Goal: Check status: Check status

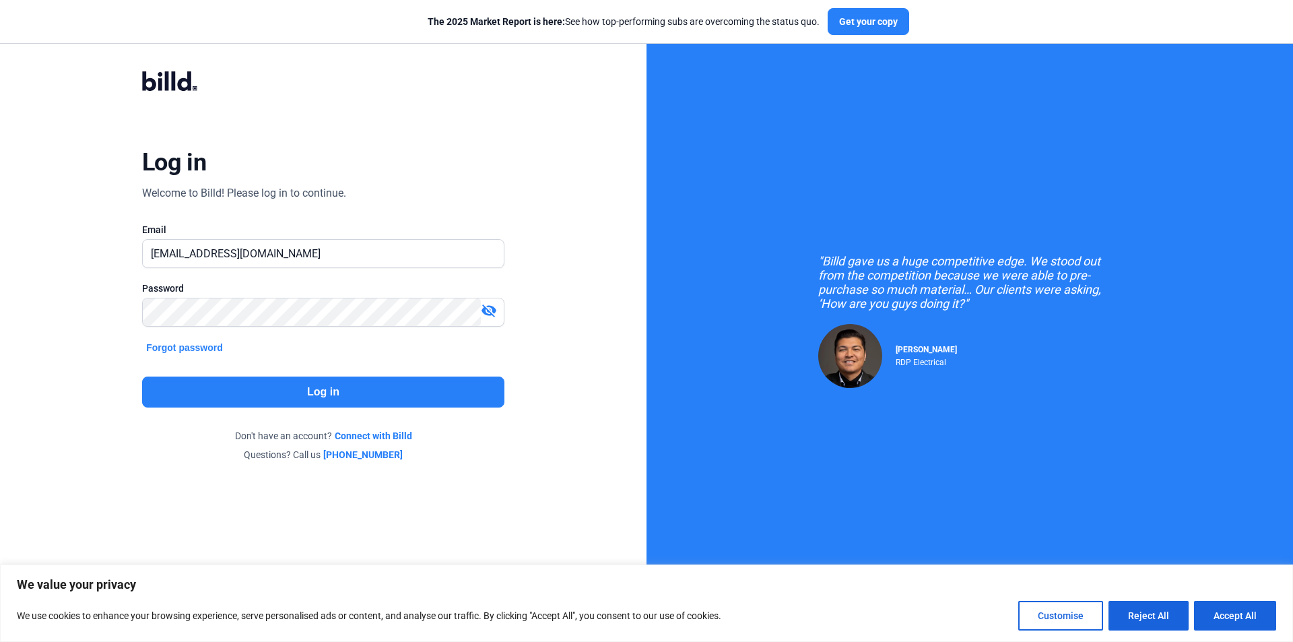
click at [353, 387] on button "Log in" at bounding box center [323, 392] width 362 height 31
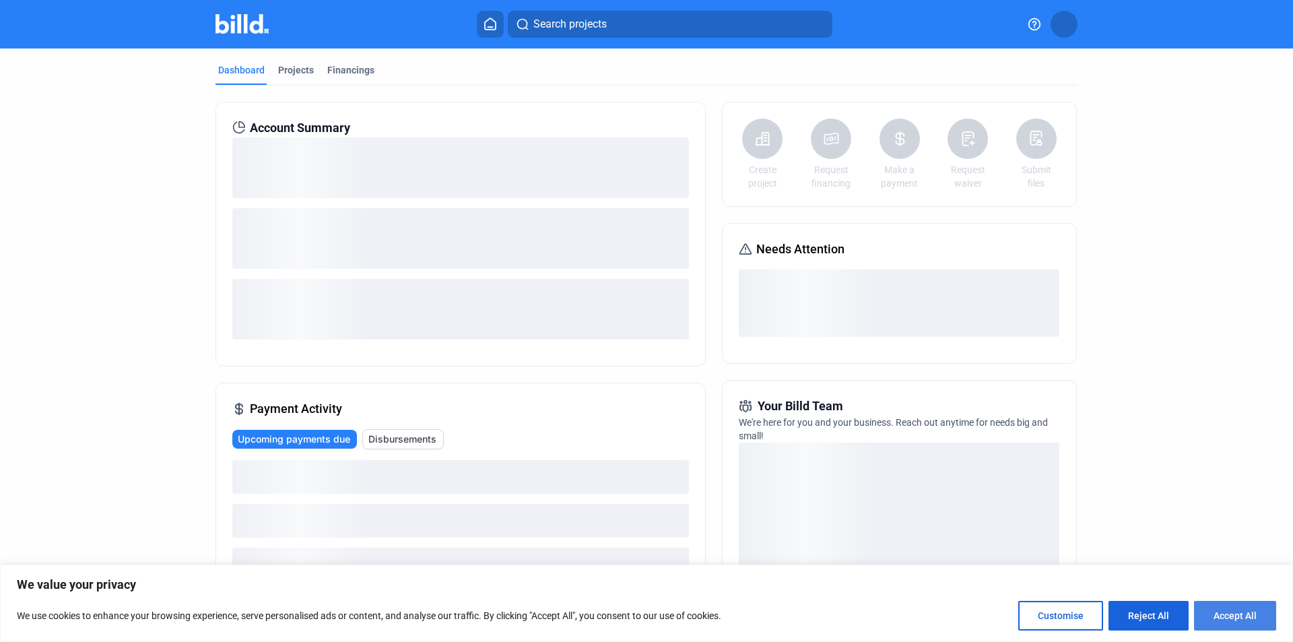
click at [1224, 616] on button "Accept All" at bounding box center [1235, 616] width 82 height 30
checkbox input "true"
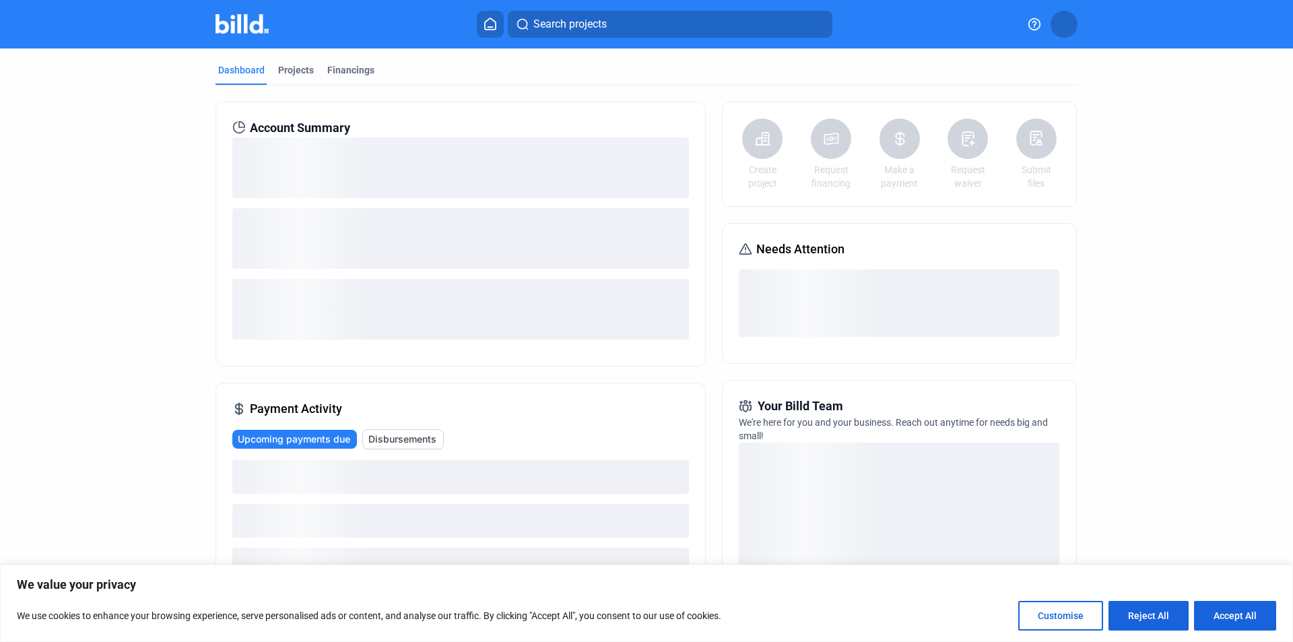
checkbox input "true"
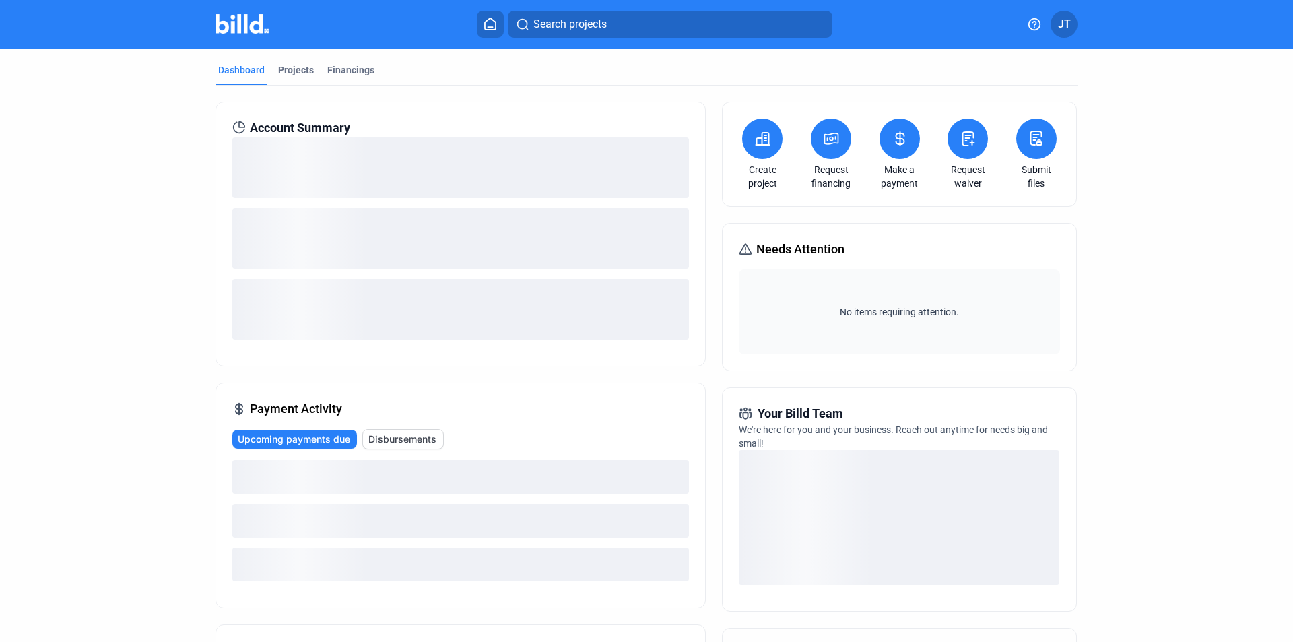
drag, startPoint x: 282, startPoint y: 69, endPoint x: 742, endPoint y: 61, distance: 460.1
click at [283, 67] on div "Projects" at bounding box center [296, 69] width 36 height 13
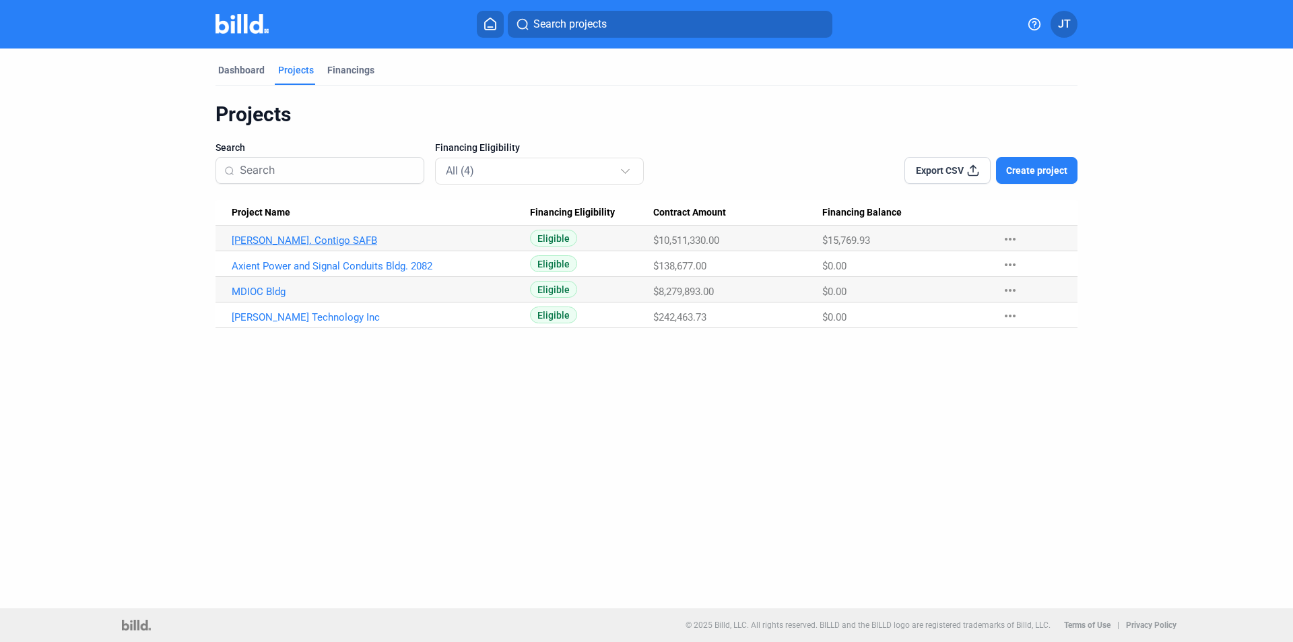
click at [300, 236] on link "[PERSON_NAME]. Contigo SAFB" at bounding box center [381, 240] width 298 height 12
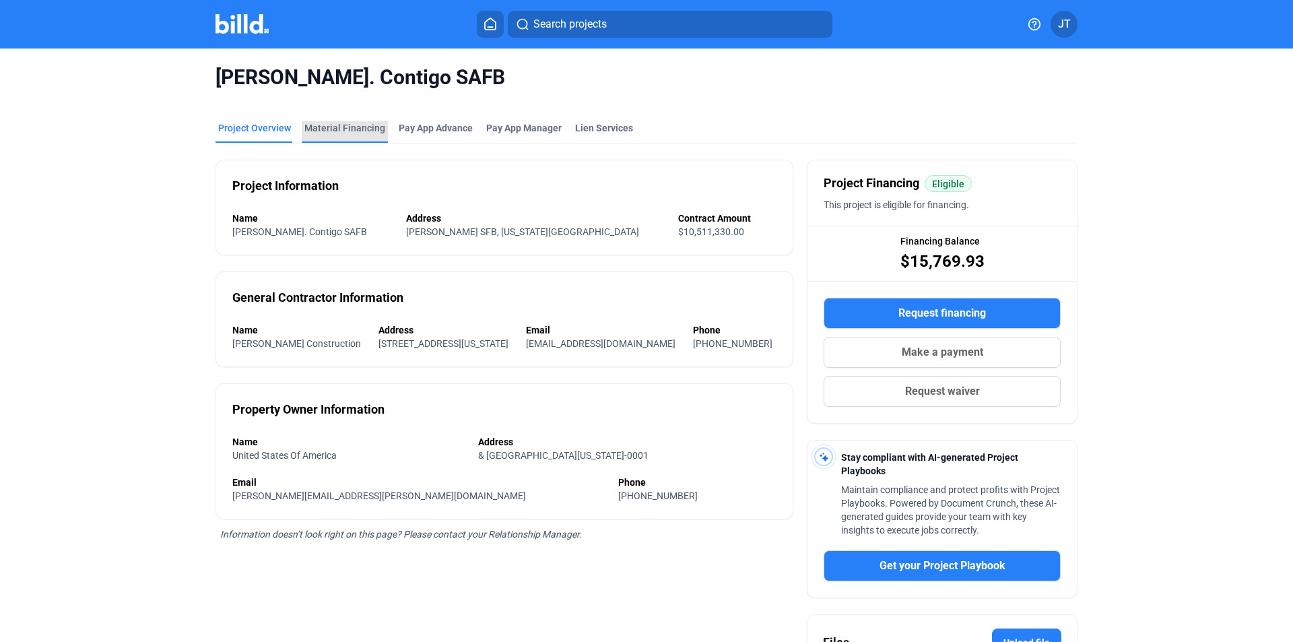
click at [342, 126] on div "Material Financing" at bounding box center [344, 127] width 81 height 13
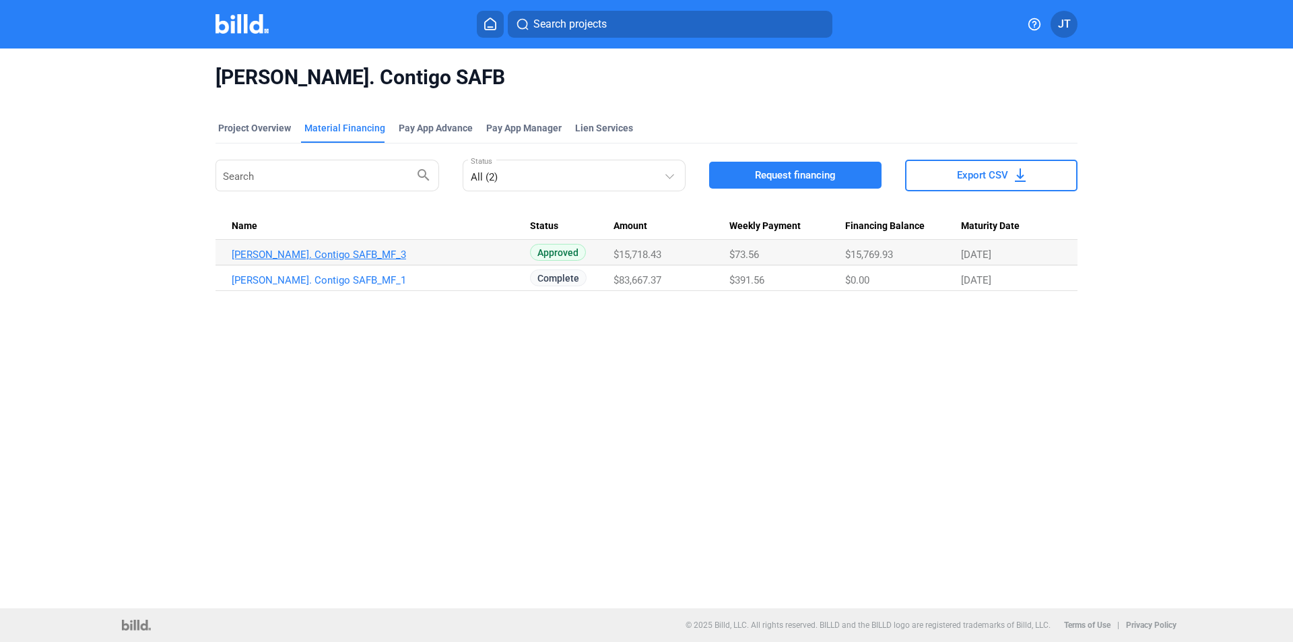
click at [341, 259] on link "[PERSON_NAME]. Contigo SAFB_MF_3" at bounding box center [381, 255] width 298 height 12
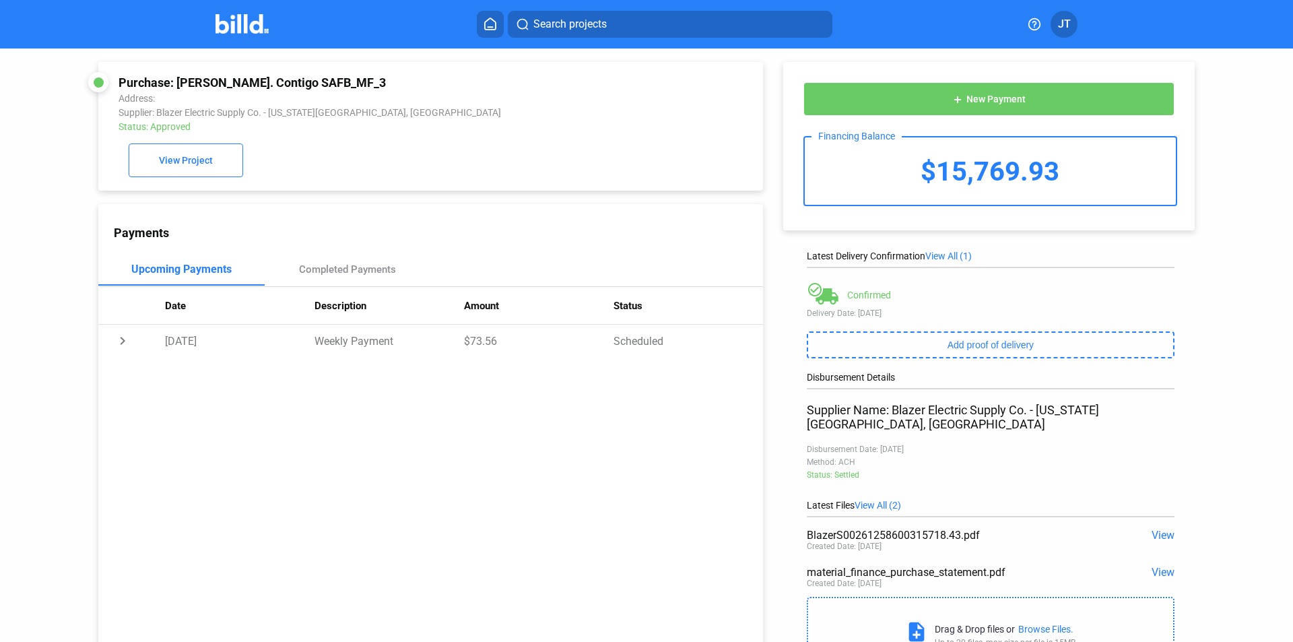
scroll to position [54, 0]
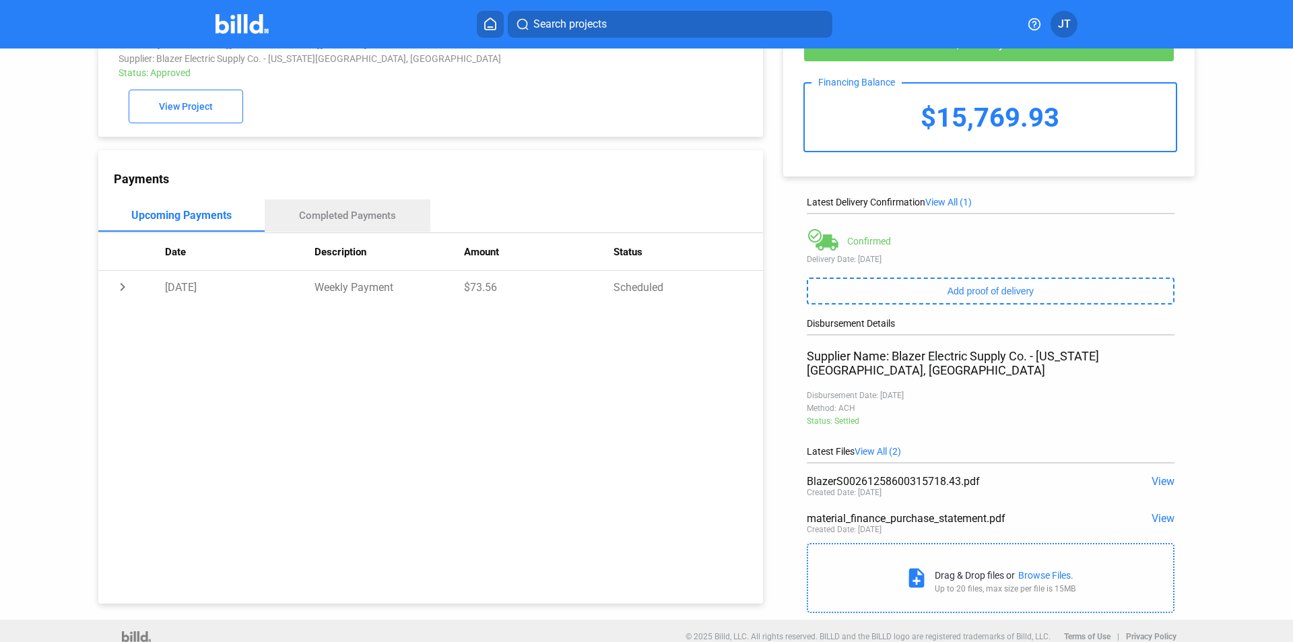
click at [345, 218] on div "Completed Payments" at bounding box center [347, 215] width 97 height 12
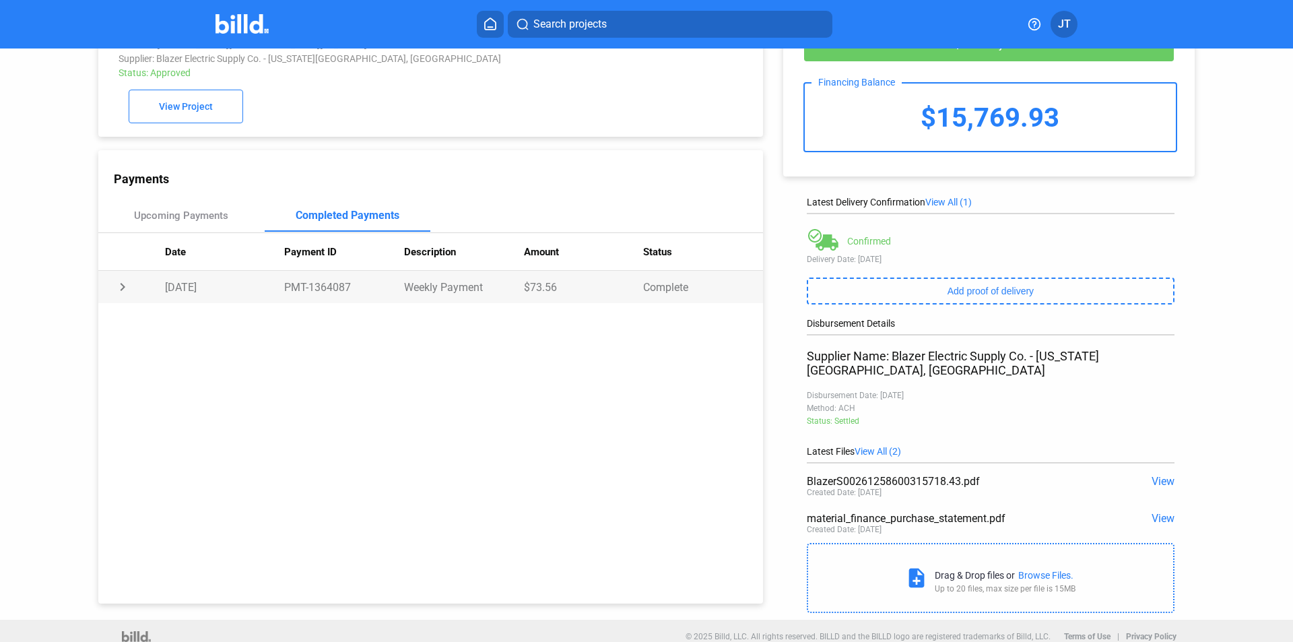
click at [124, 292] on td "chevron_right" at bounding box center [131, 287] width 67 height 32
click at [124, 293] on td "expand_more" at bounding box center [131, 287] width 67 height 32
